Goal: Task Accomplishment & Management: Use online tool/utility

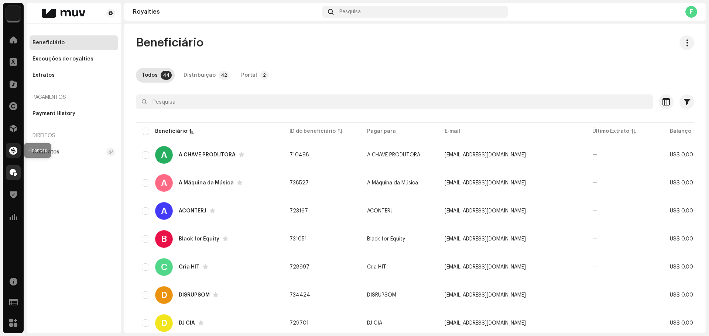
click at [17, 150] on span at bounding box center [13, 151] width 8 height 6
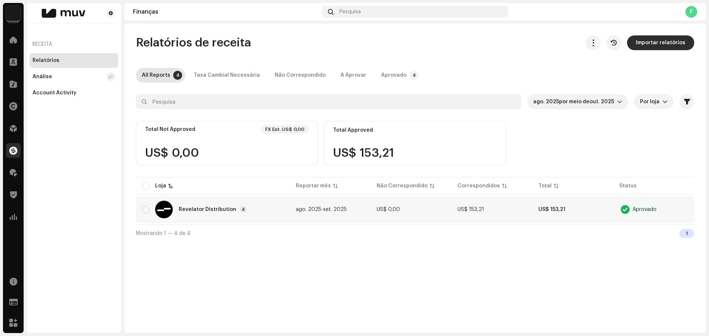
click at [604, 214] on td "US$ 153,21" at bounding box center [572, 209] width 81 height 27
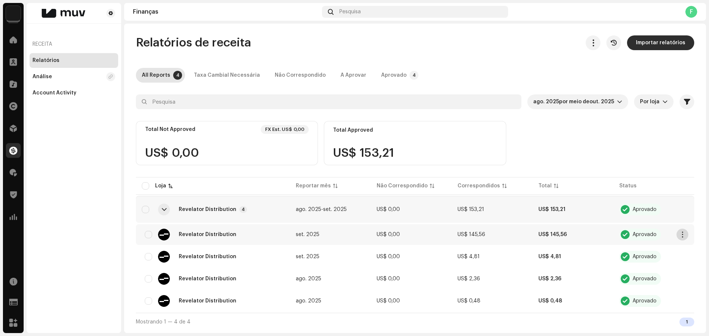
click at [686, 235] on button "button" at bounding box center [682, 235] width 12 height 12
click at [702, 199] on div "Relatórios de receita Importar relatórios All Reports 4 Taxa Cambial Necessária…" at bounding box center [415, 182] width 582 height 295
click at [683, 236] on span "button" at bounding box center [683, 235] width 6 height 6
click at [657, 251] on span "Download Original" at bounding box center [637, 252] width 48 height 6
click at [687, 257] on button "button" at bounding box center [682, 257] width 12 height 12
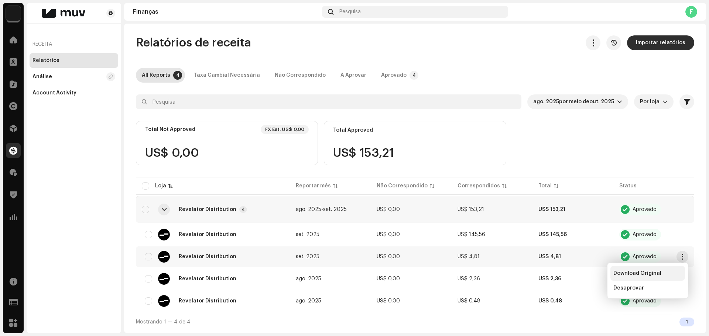
click at [633, 277] on div "Download Original" at bounding box center [647, 273] width 75 height 15
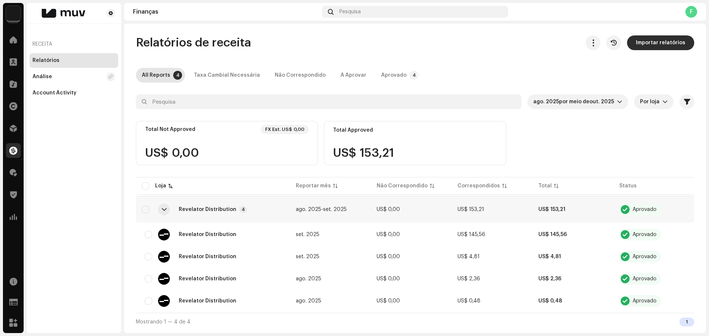
click at [472, 42] on div "Relatórios de receita Importar relatórios" at bounding box center [415, 42] width 558 height 15
click at [9, 86] on div at bounding box center [13, 84] width 15 height 15
click at [14, 85] on span at bounding box center [13, 84] width 7 height 6
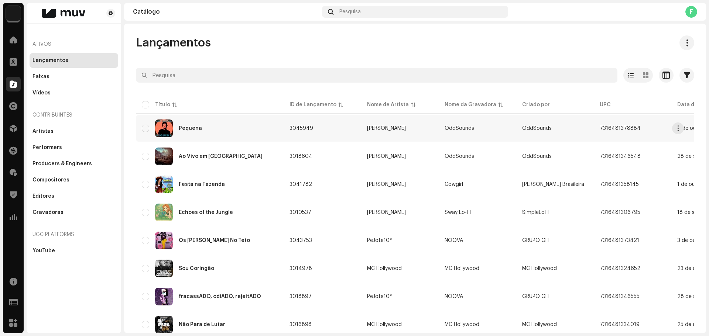
click at [212, 131] on div "Pequena" at bounding box center [210, 129] width 136 height 18
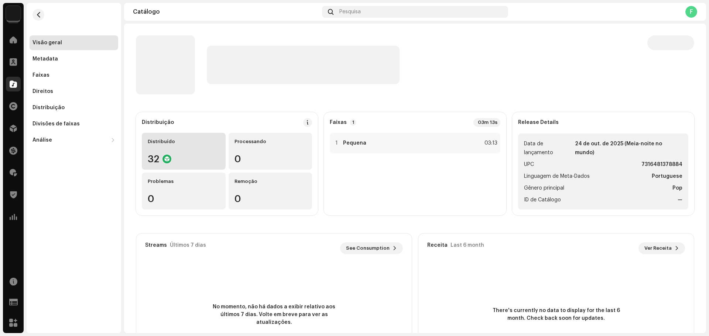
click at [187, 152] on div "Distribuído 32" at bounding box center [184, 151] width 84 height 37
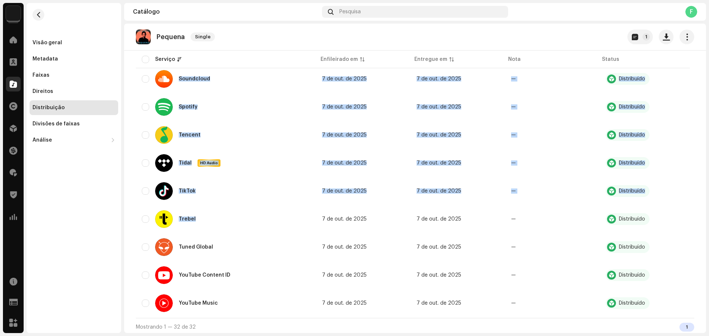
scroll to position [753, 0]
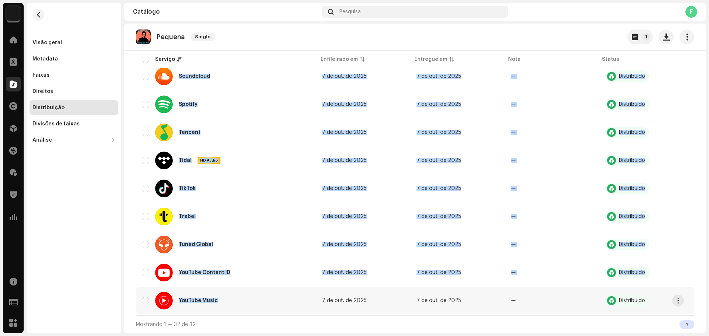
drag, startPoint x: 177, startPoint y: 144, endPoint x: 302, endPoint y: 313, distance: 210.0
copy tbody "Loremi DO Sitam 1 co adi. el 8970 4 se doe. te 6106 — Incididuntu Laboree 6 do …"
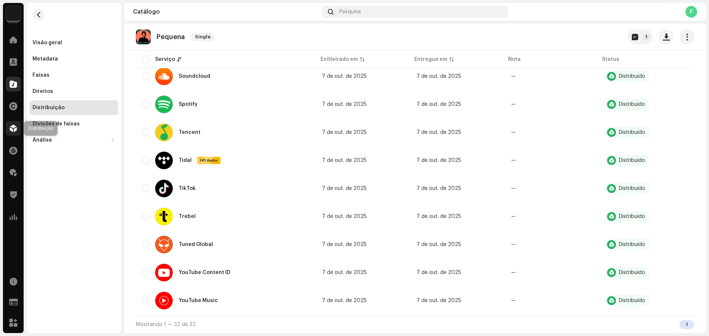
click at [17, 124] on div at bounding box center [13, 128] width 15 height 15
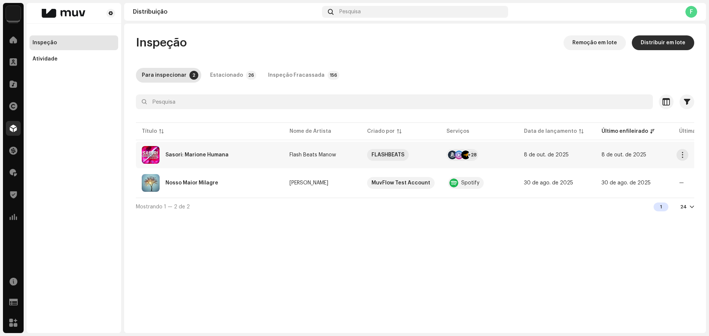
click at [261, 149] on div "Sasori: Marione Humana" at bounding box center [210, 155] width 136 height 18
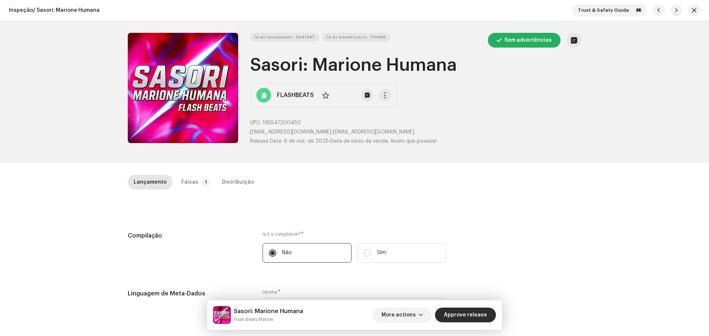
click at [191, 176] on div "Faixas" at bounding box center [189, 182] width 17 height 15
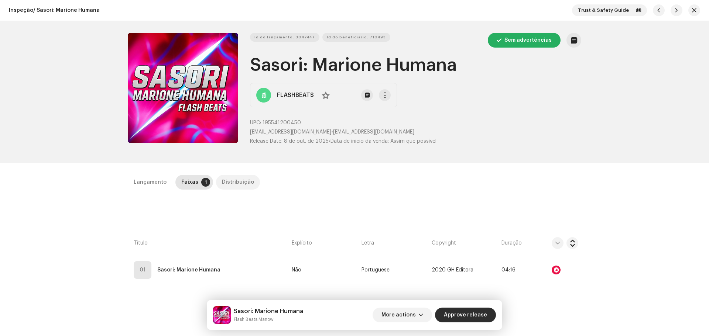
click at [226, 186] on div "Distribuição" at bounding box center [238, 182] width 32 height 15
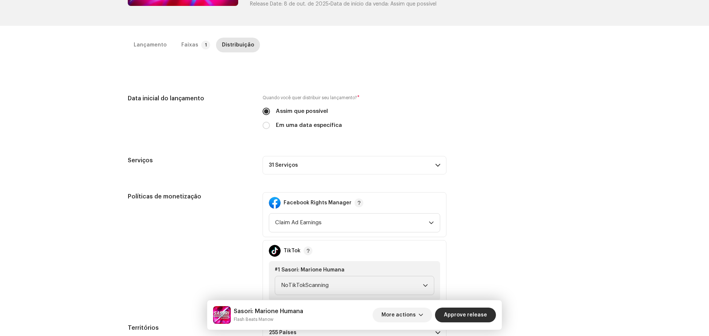
scroll to position [148, 0]
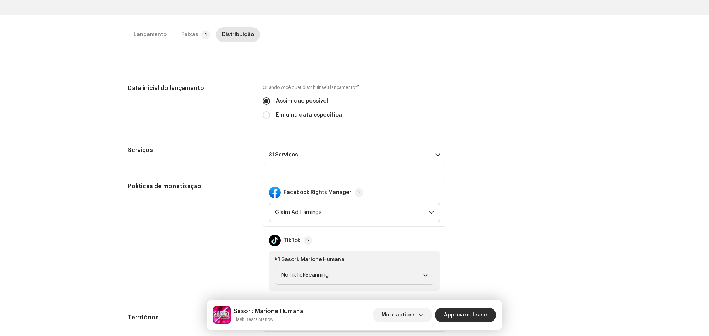
click at [327, 158] on p-accordion-header "31 Serviços" at bounding box center [355, 155] width 184 height 18
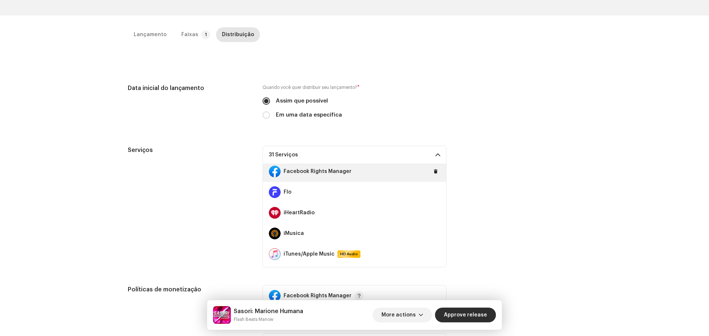
scroll to position [111, 0]
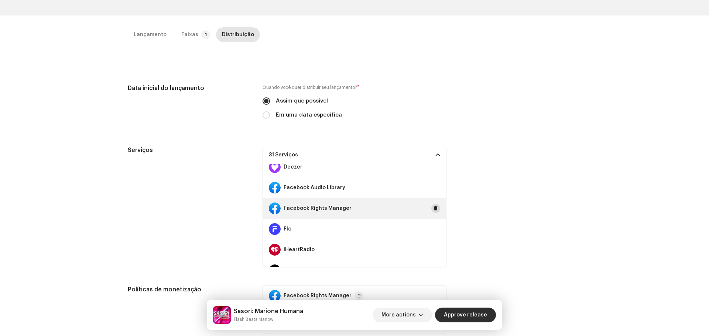
click at [434, 209] on span at bounding box center [436, 209] width 4 height 6
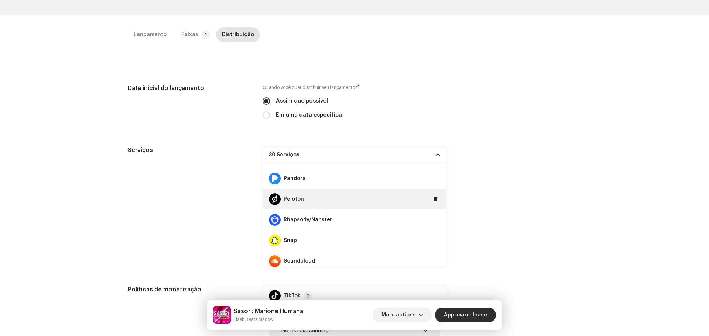
scroll to position [406, 0]
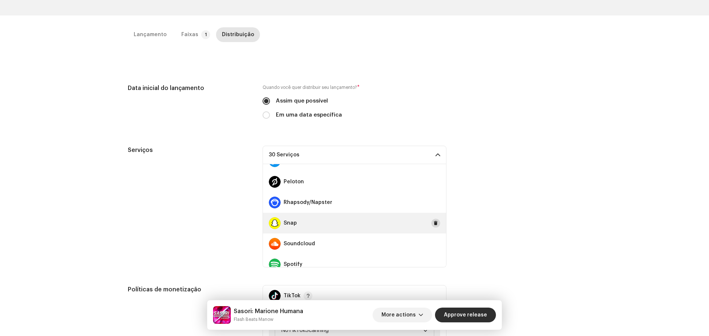
click at [431, 223] on button at bounding box center [435, 223] width 9 height 9
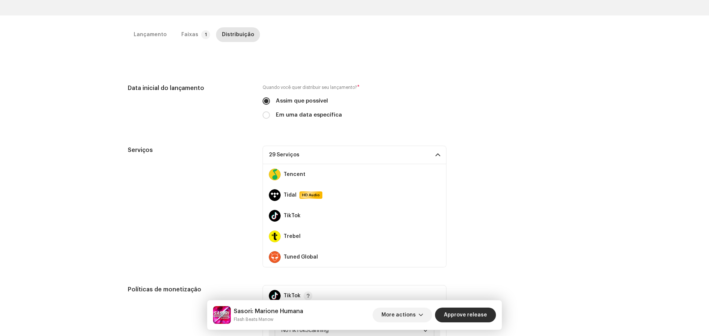
scroll to position [538, 0]
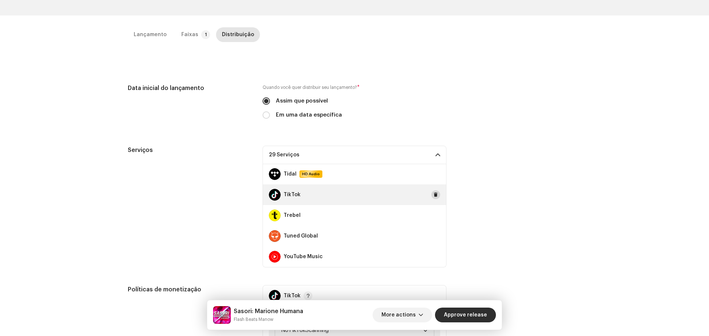
click at [431, 198] on button at bounding box center [435, 195] width 9 height 9
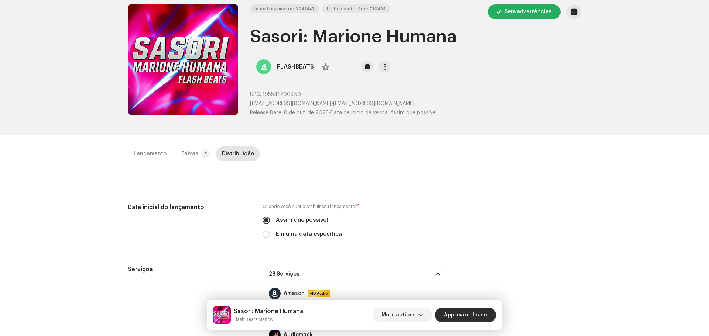
scroll to position [27, 0]
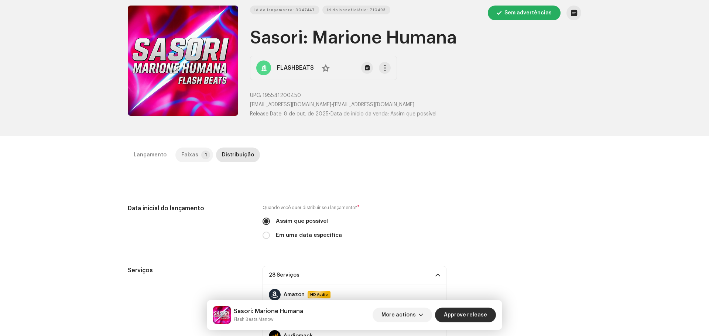
click at [186, 154] on div "Faixas" at bounding box center [189, 155] width 17 height 15
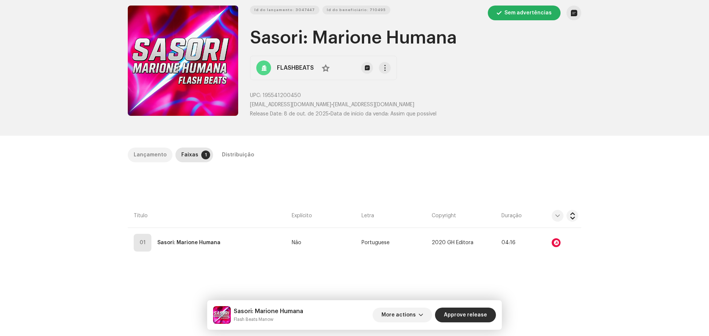
click at [143, 151] on div "Lançamento" at bounding box center [150, 155] width 33 height 15
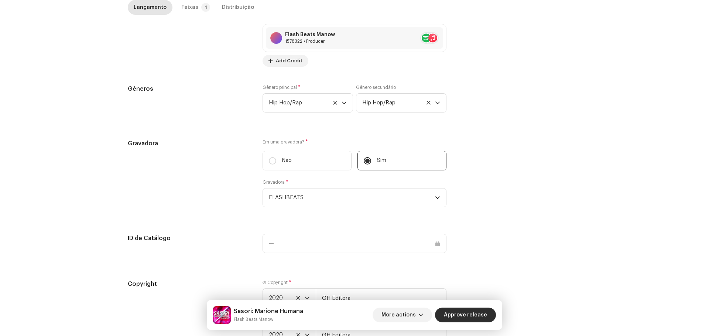
scroll to position [652, 0]
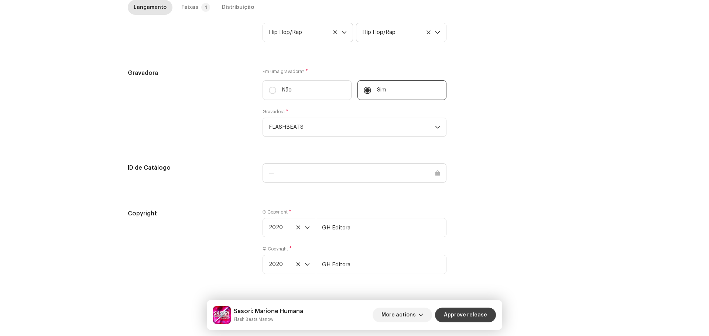
click at [467, 311] on span "Approve release" at bounding box center [465, 315] width 43 height 15
